Goal: Find contact information: Find contact information

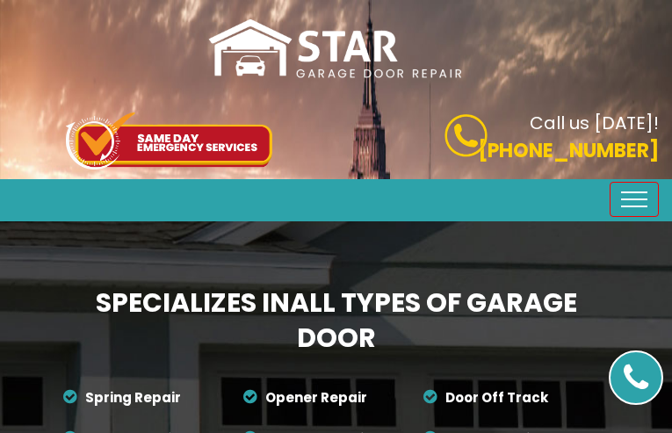
type input "xvWcvIQIfHS"
type input "(6__) ___-____"
type input "[EMAIL_ADDRESS][DOMAIN_NAME]"
type input "UROtDcclDBe"
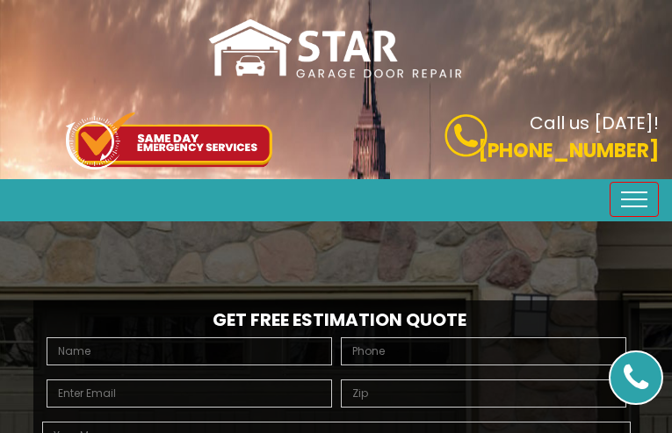
type input "dsKVTJQPaTxcVr"
type input "(4__) ___-____"
type input "[EMAIL_ADDRESS][DOMAIN_NAME]"
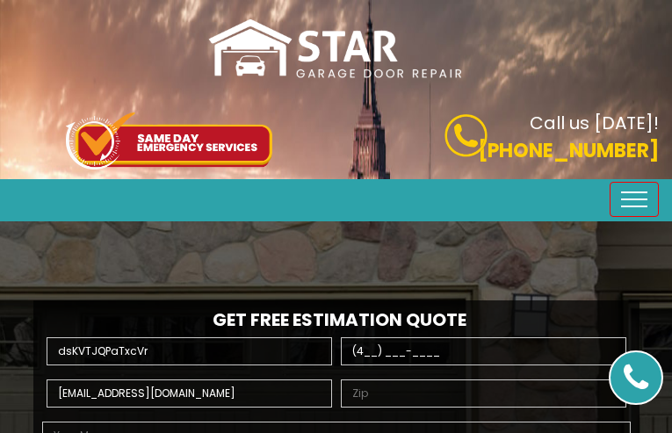
type input "SFZLnTBWLScOfTBV"
